Goal: Transaction & Acquisition: Subscribe to service/newsletter

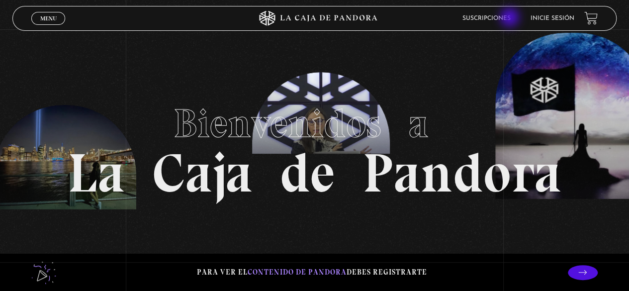
click at [511, 18] on link "Suscripciones" at bounding box center [487, 18] width 48 height 6
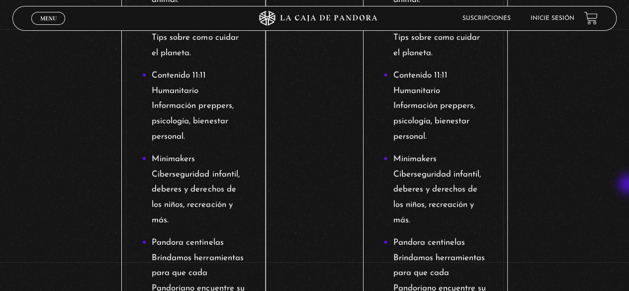
scroll to position [447, 0]
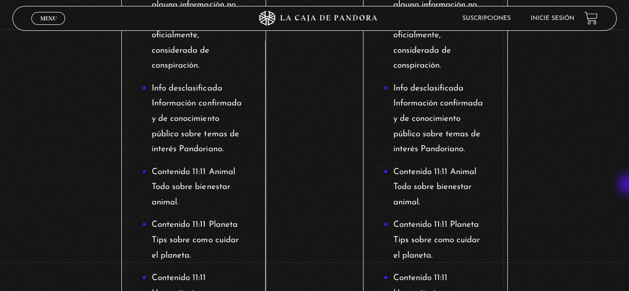
drag, startPoint x: 614, startPoint y: 100, endPoint x: 597, endPoint y: 36, distance: 66.4
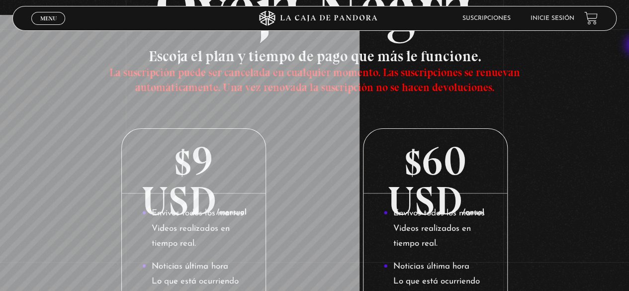
scroll to position [0, 0]
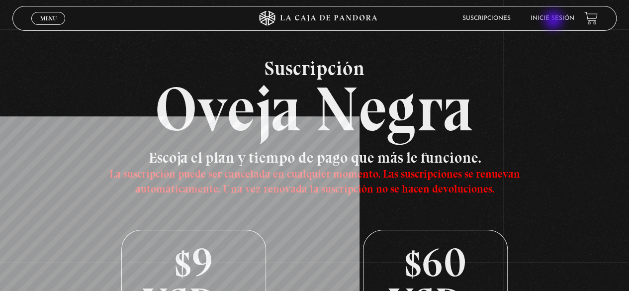
click at [555, 21] on link "Inicie sesión" at bounding box center [553, 18] width 44 height 6
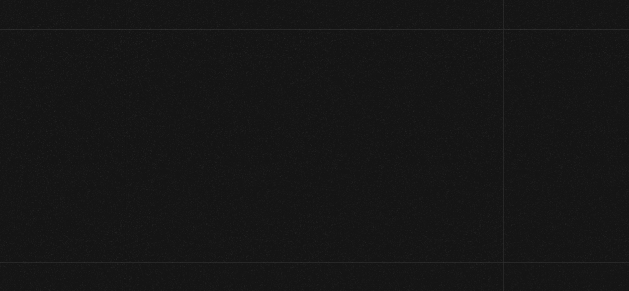
click at [555, 21] on link "Inicie sesión" at bounding box center [542, 18] width 42 height 5
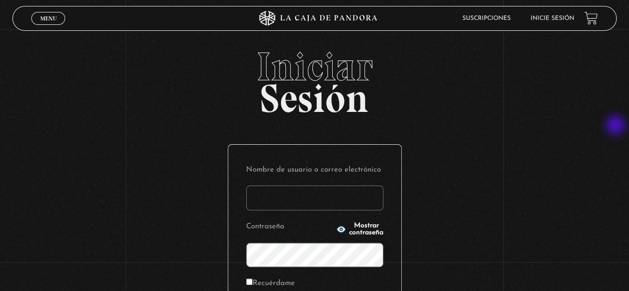
drag, startPoint x: 615, startPoint y: 102, endPoint x: 622, endPoint y: 143, distance: 41.5
click at [622, 144] on div "Iniciar Sesión Nombre de usuario o correo electrónico Contraseña Mostrar contra…" at bounding box center [314, 237] width 629 height 381
click at [511, 20] on link "Suscripciones" at bounding box center [487, 18] width 48 height 6
